Goal: Information Seeking & Learning: Learn about a topic

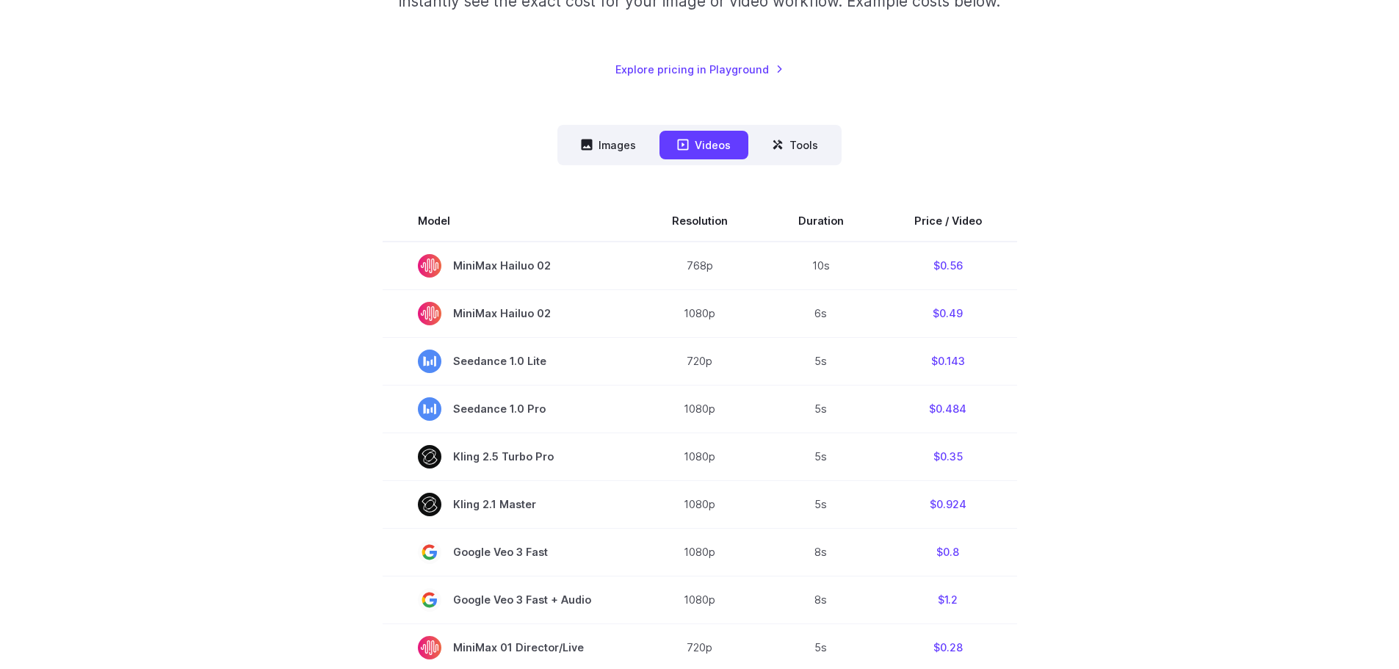
scroll to position [294, 0]
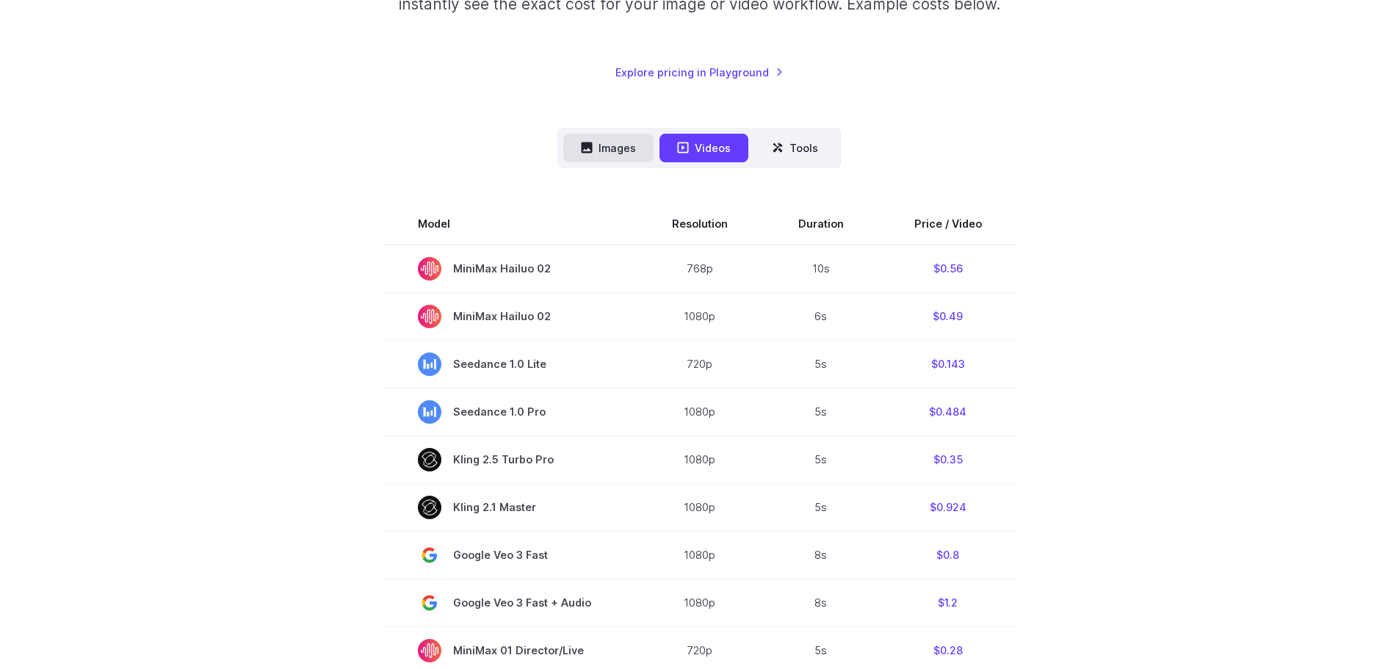
click at [626, 143] on button "Images" at bounding box center [608, 148] width 90 height 29
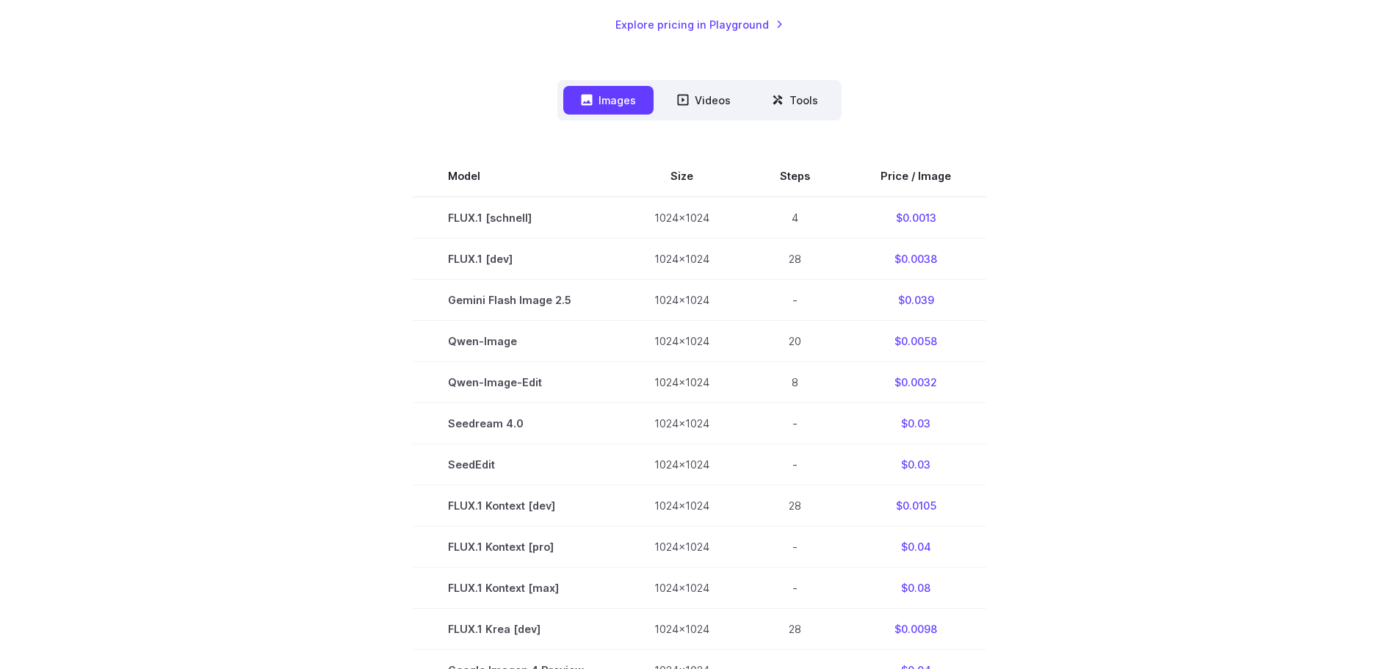
scroll to position [367, 0]
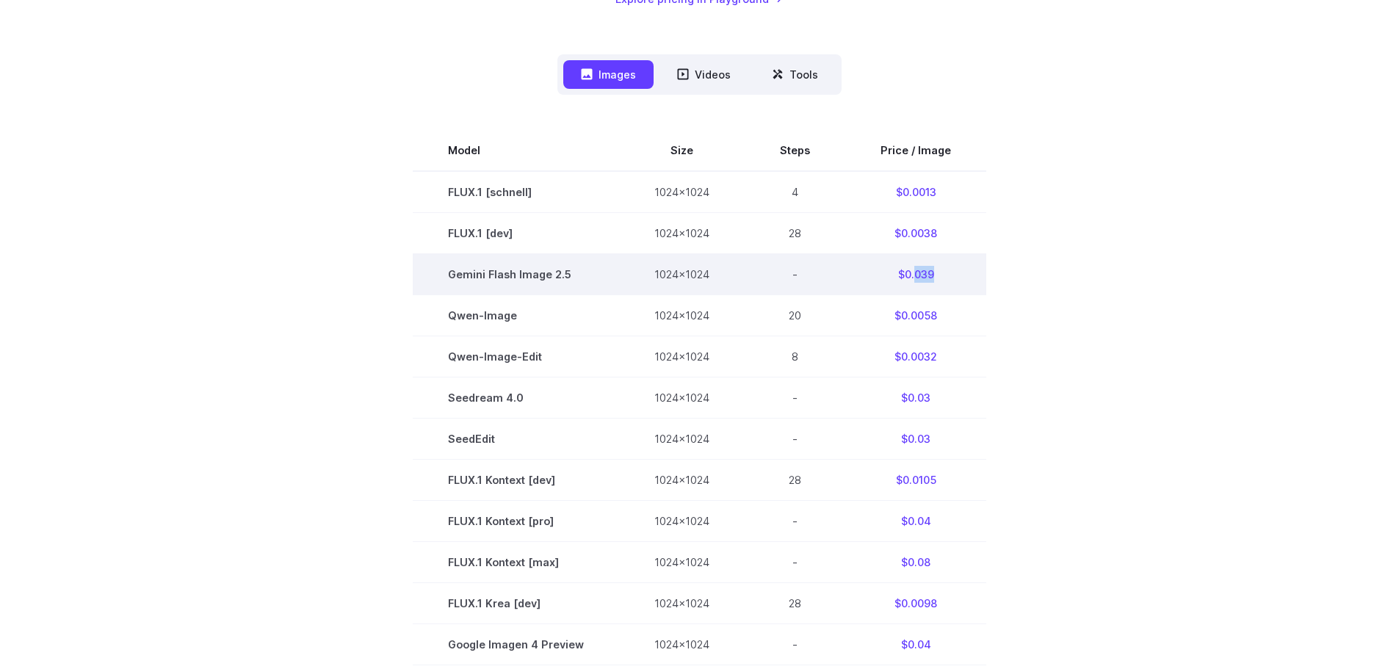
drag, startPoint x: 910, startPoint y: 275, endPoint x: 938, endPoint y: 275, distance: 27.9
click at [938, 275] on td "$0.039" at bounding box center [915, 273] width 141 height 41
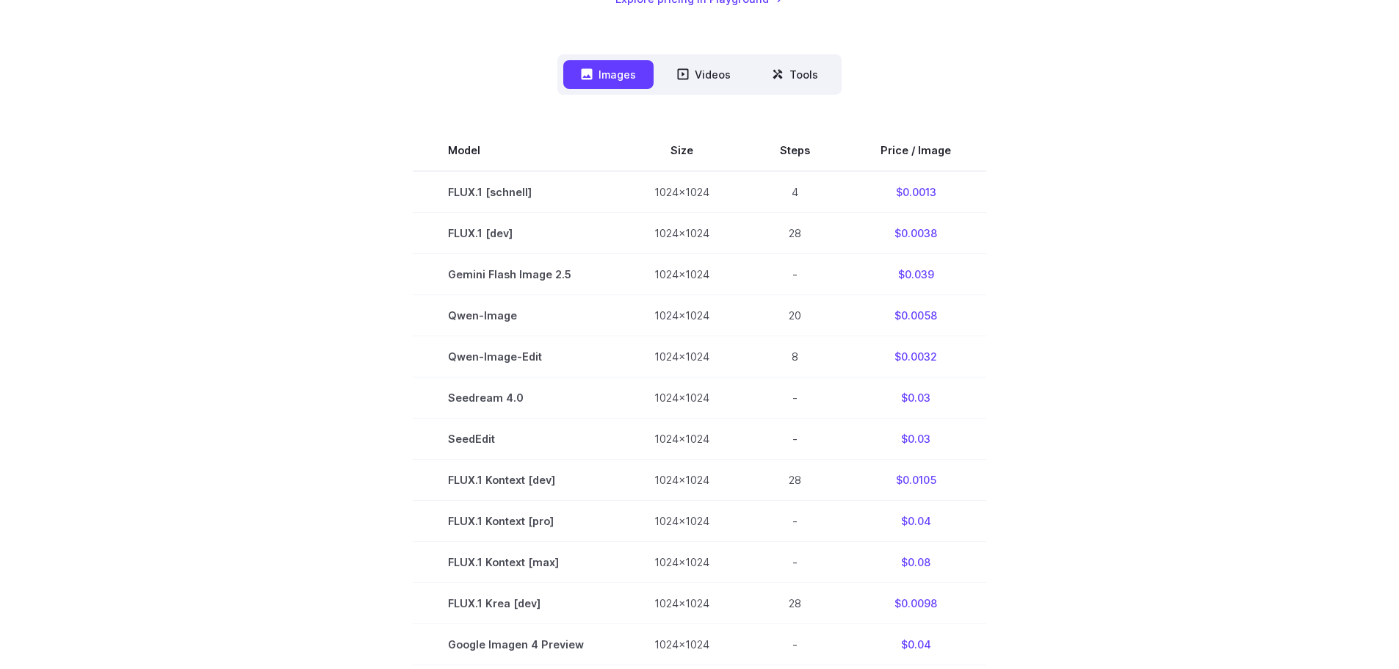
click at [1061, 277] on section "Model Size Steps Price / Image FLUX.1 [[PERSON_NAME]] 1024x1024 4 $0.0013 FLUX.…" at bounding box center [700, 562] width 1022 height 864
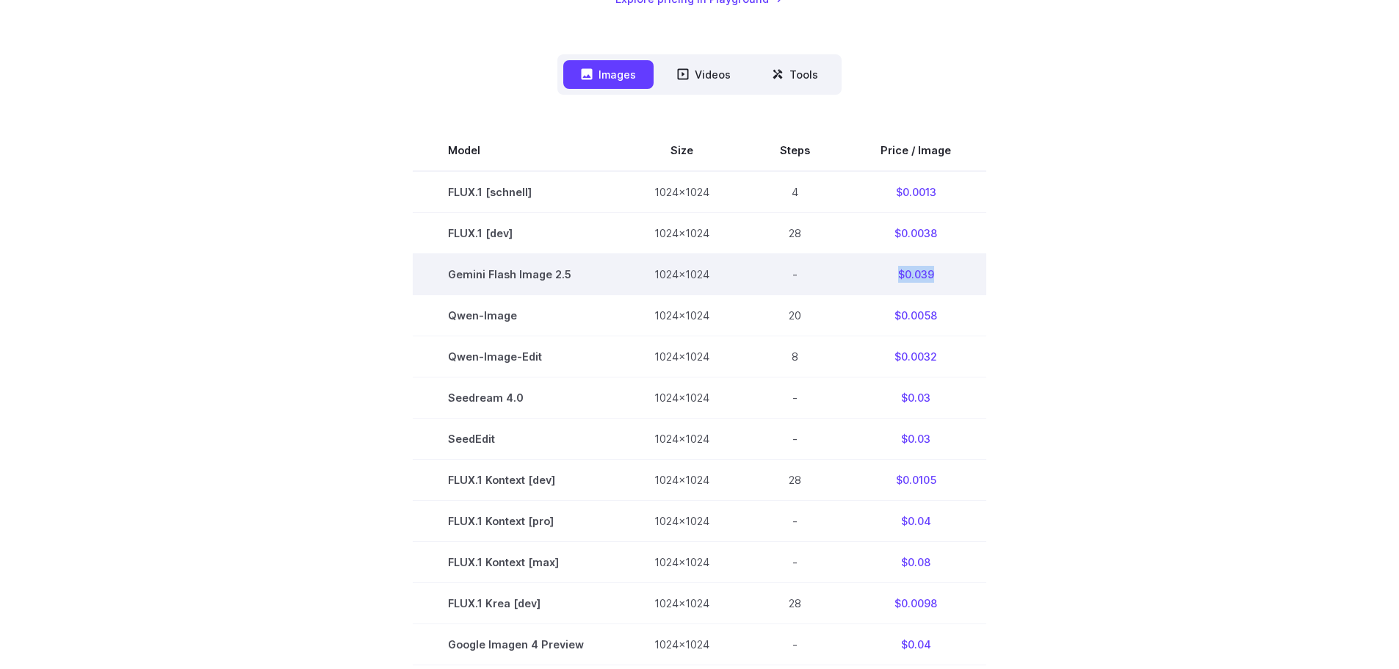
drag, startPoint x: 938, startPoint y: 277, endPoint x: 893, endPoint y: 276, distance: 44.8
click at [893, 276] on td "$0.039" at bounding box center [915, 273] width 141 height 41
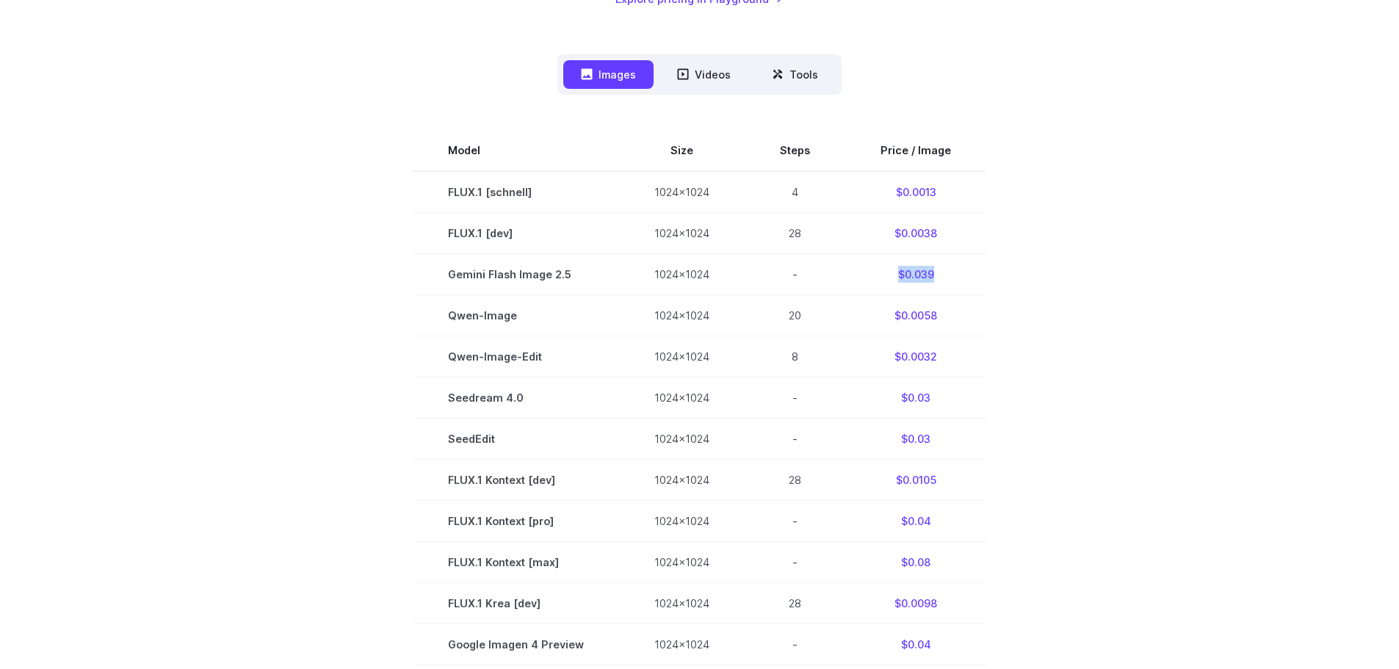
copy td "$0.039"
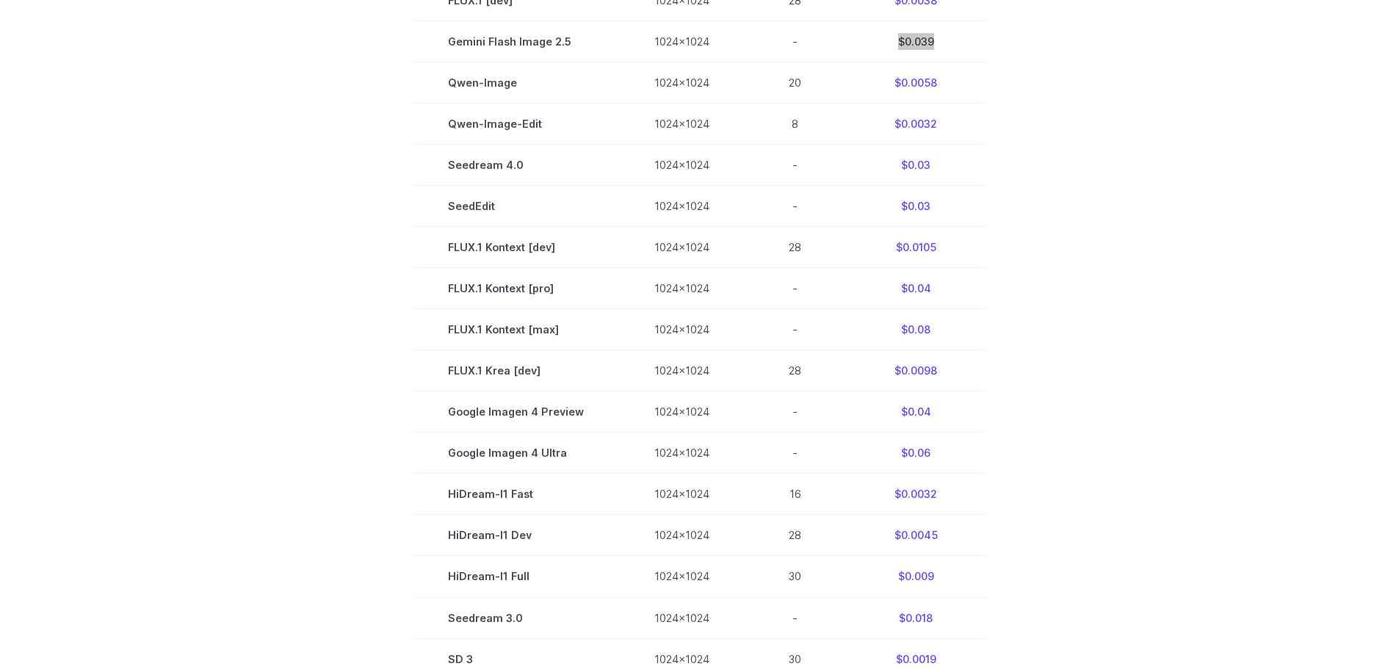
scroll to position [881, 0]
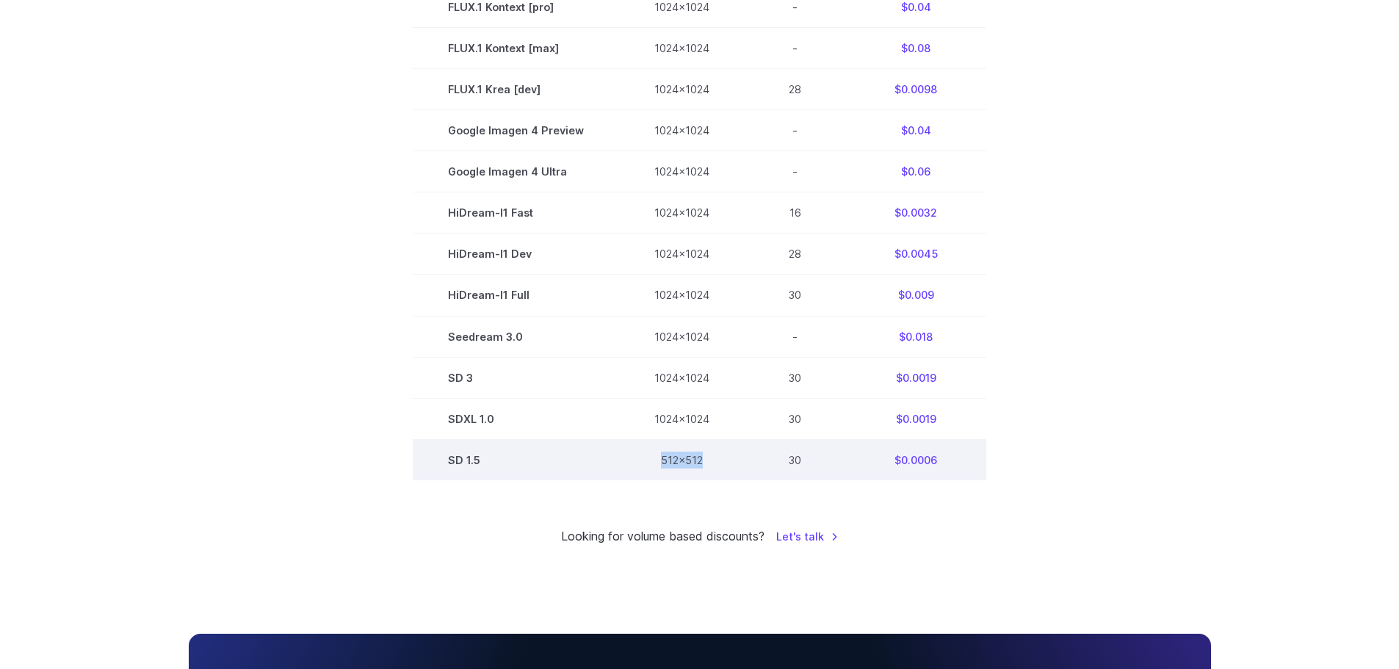
drag, startPoint x: 661, startPoint y: 461, endPoint x: 710, endPoint y: 461, distance: 49.2
click at [710, 461] on td "512x512" at bounding box center [682, 459] width 126 height 41
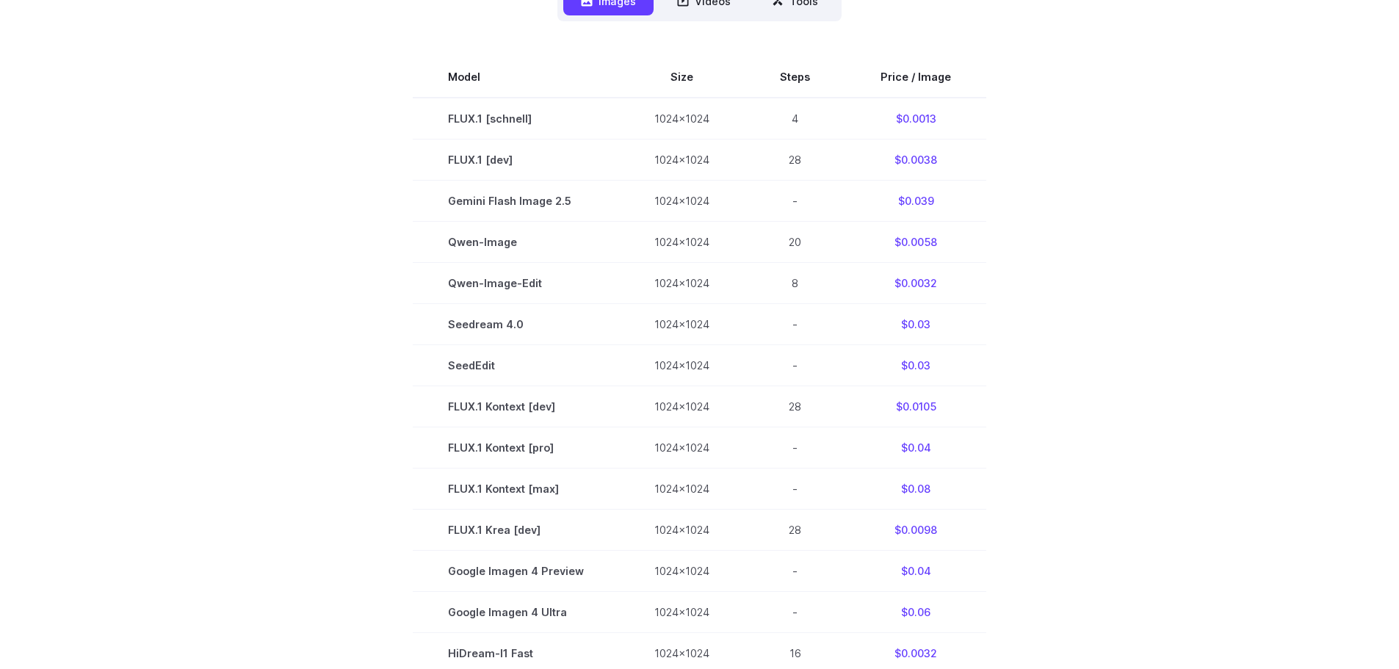
scroll to position [367, 0]
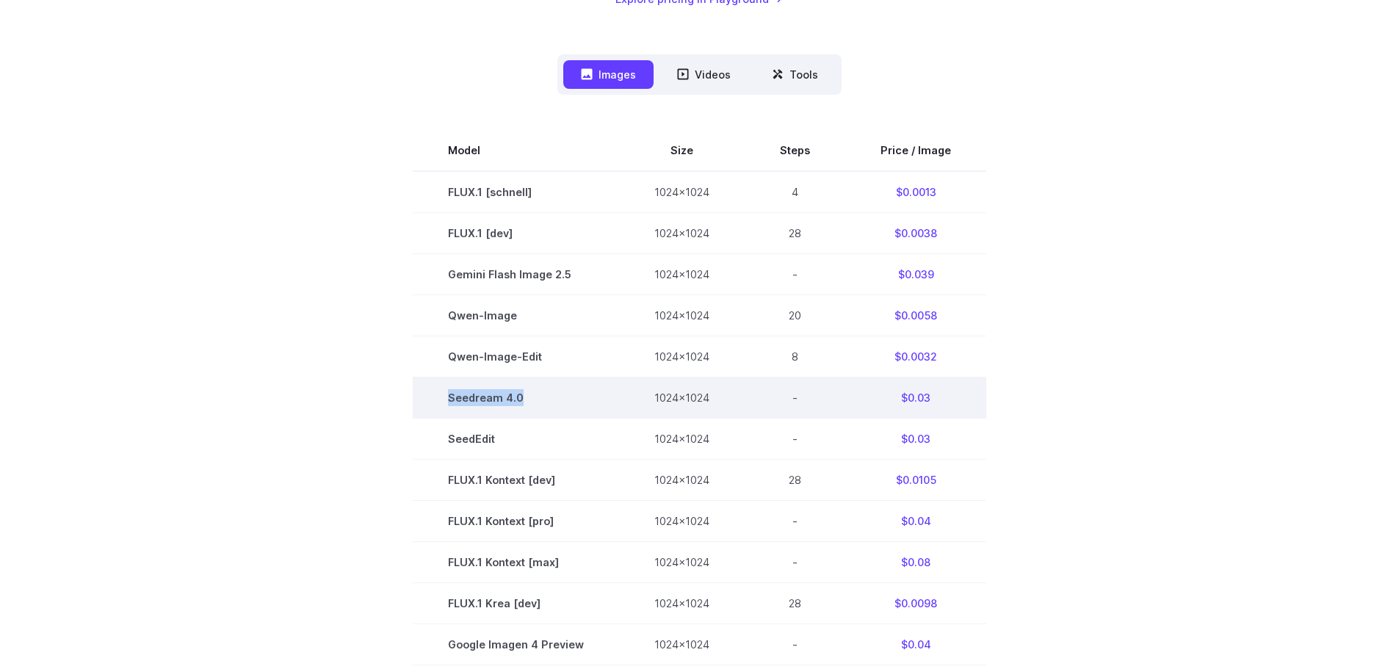
drag, startPoint x: 524, startPoint y: 398, endPoint x: 452, endPoint y: 398, distance: 72.7
click at [452, 398] on td "Seedream 4.0" at bounding box center [516, 398] width 206 height 41
copy td "Seedream 4.0"
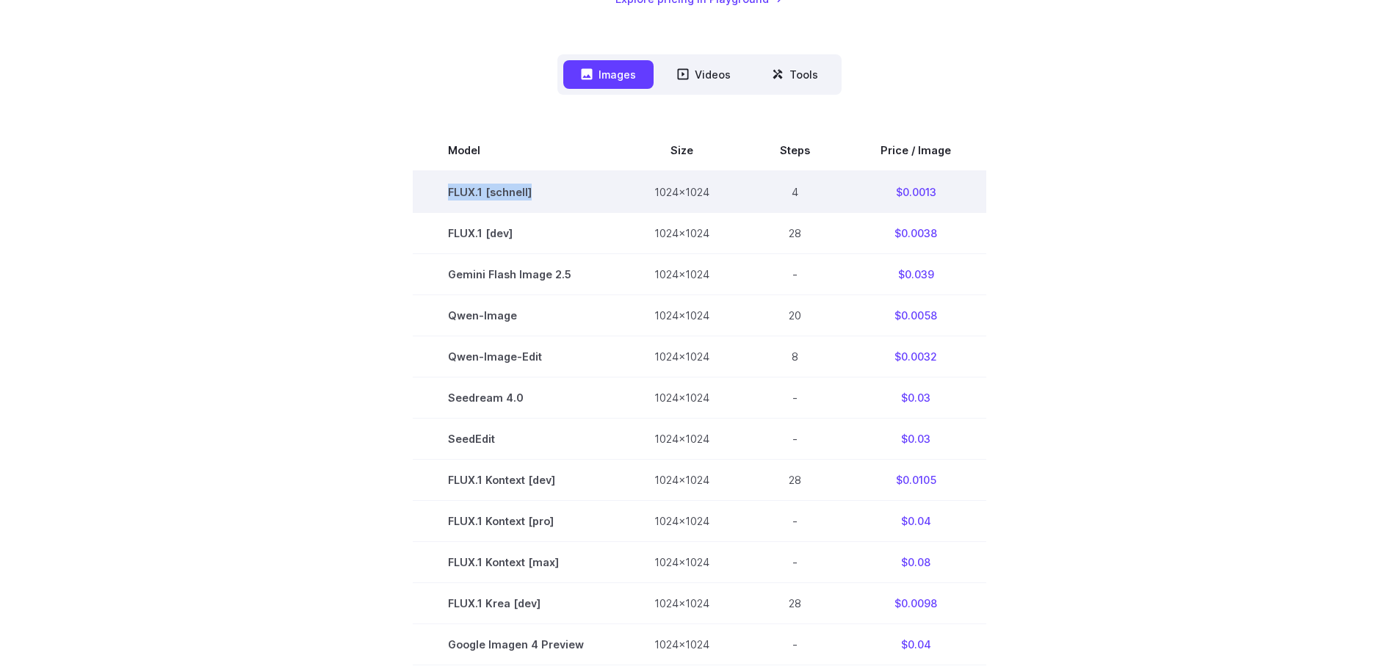
drag, startPoint x: 598, startPoint y: 195, endPoint x: 454, endPoint y: 187, distance: 144.2
click at [454, 187] on td "FLUX.1 [schnell]" at bounding box center [516, 192] width 206 height 42
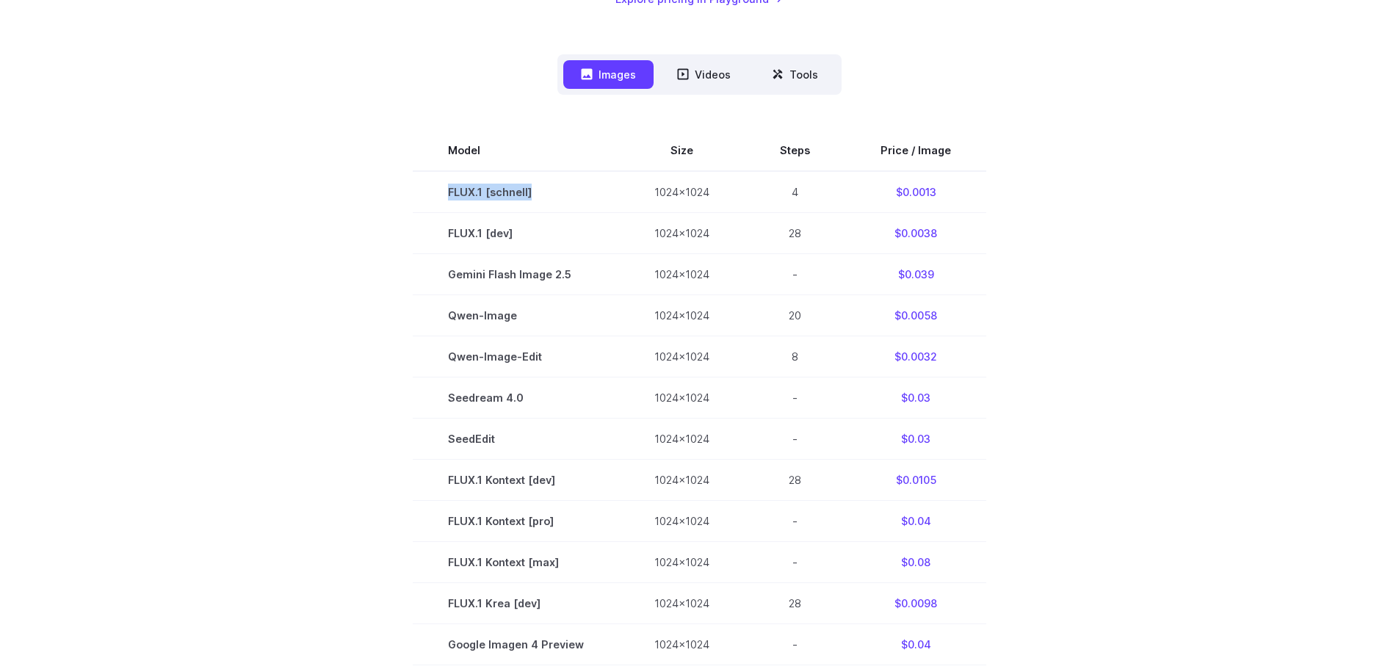
copy td "FLUX.1 [schnell]"
